Goal: Navigation & Orientation: Find specific page/section

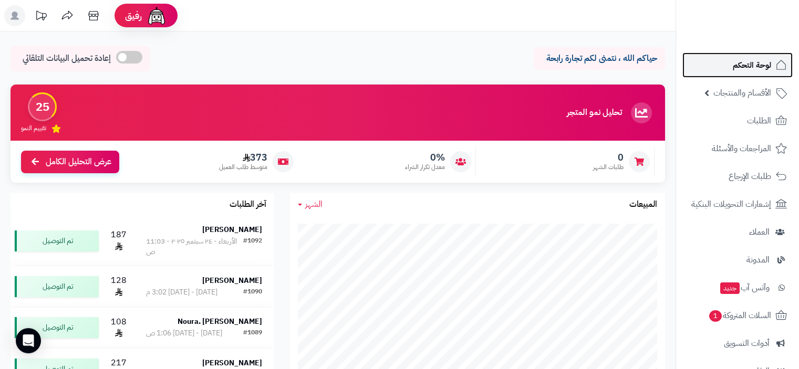
click at [768, 66] on span "لوحة التحكم" at bounding box center [752, 65] width 38 height 15
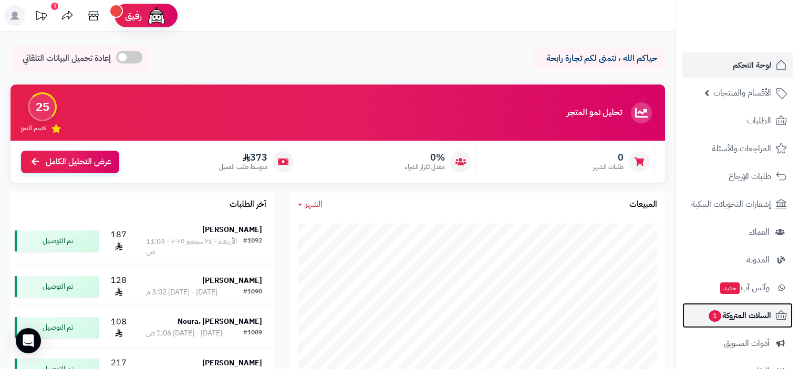
click at [737, 315] on span "السلات المتروكة 1" at bounding box center [740, 316] width 64 height 15
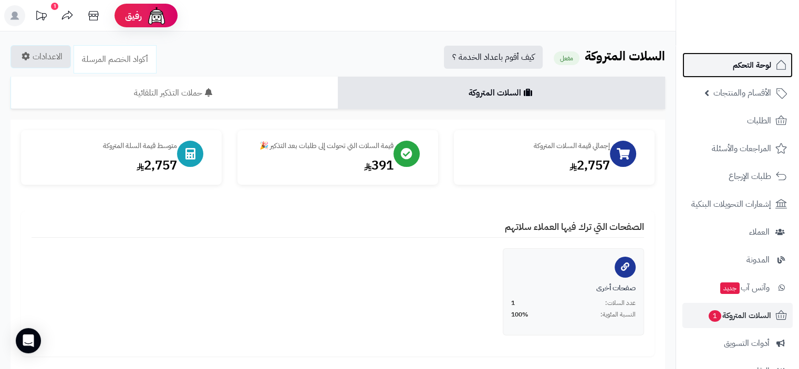
click at [752, 66] on span "لوحة التحكم" at bounding box center [752, 65] width 38 height 15
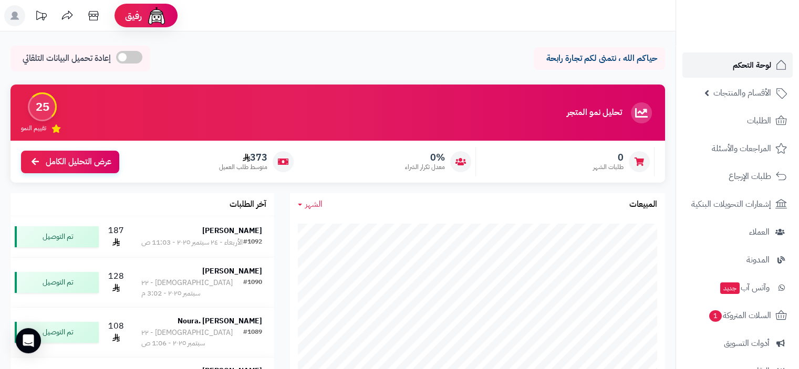
click at [760, 63] on span "لوحة التحكم" at bounding box center [752, 65] width 38 height 15
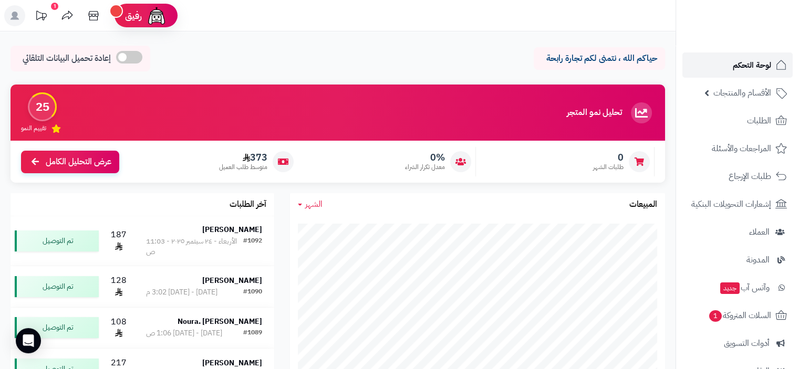
click at [749, 68] on span "لوحة التحكم" at bounding box center [752, 65] width 38 height 15
click at [765, 64] on span "لوحة التحكم" at bounding box center [752, 65] width 38 height 15
click at [91, 15] on icon at bounding box center [93, 15] width 10 height 9
